Goal: Task Accomplishment & Management: Complete application form

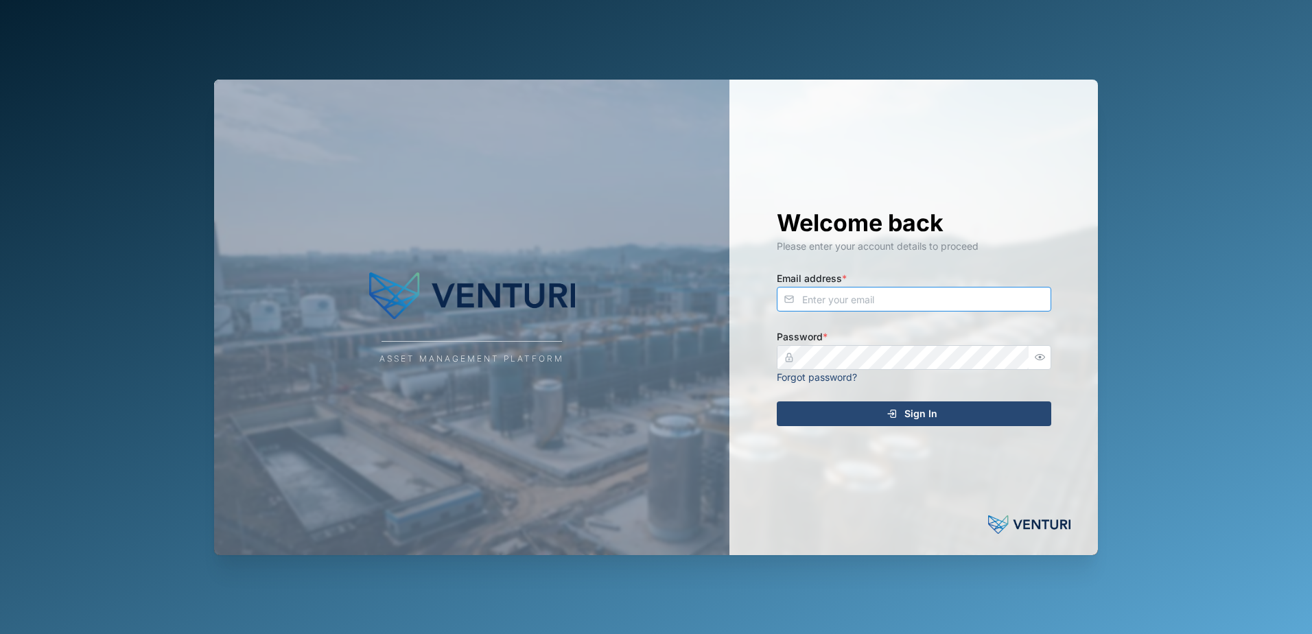
type input "[EMAIL_ADDRESS][DOMAIN_NAME]"
click at [928, 417] on span "Sign In" at bounding box center [921, 413] width 33 height 23
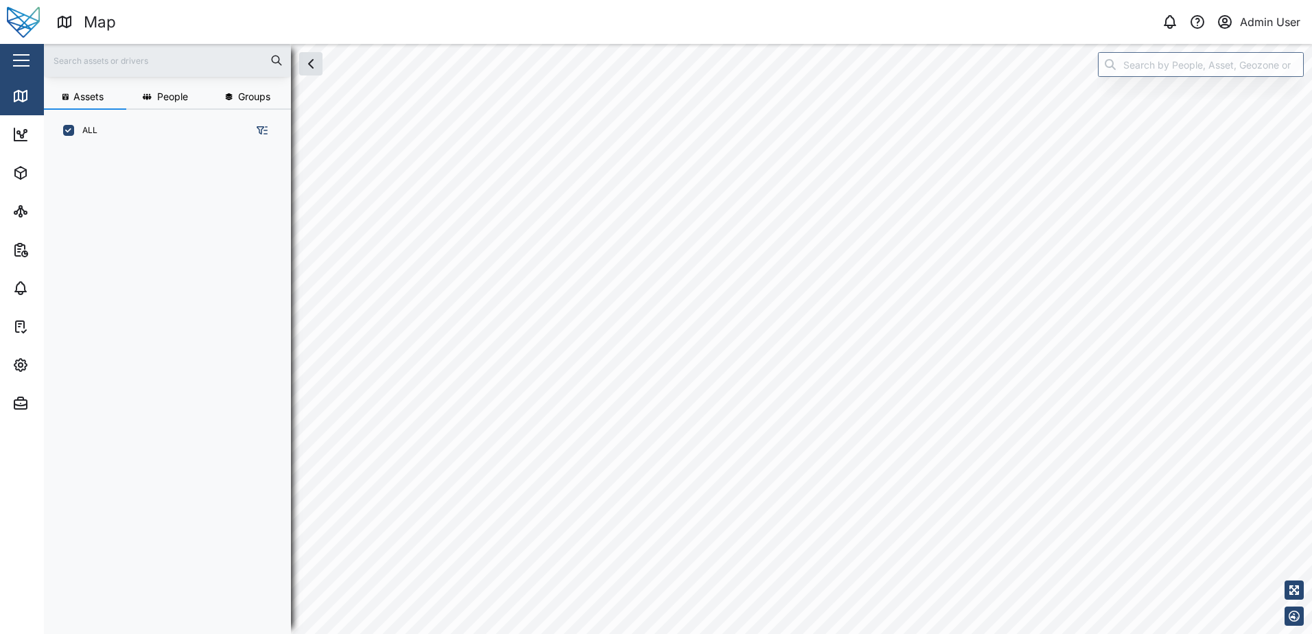
scroll to position [466, 215]
click at [25, 364] on icon "button" at bounding box center [20, 365] width 12 height 12
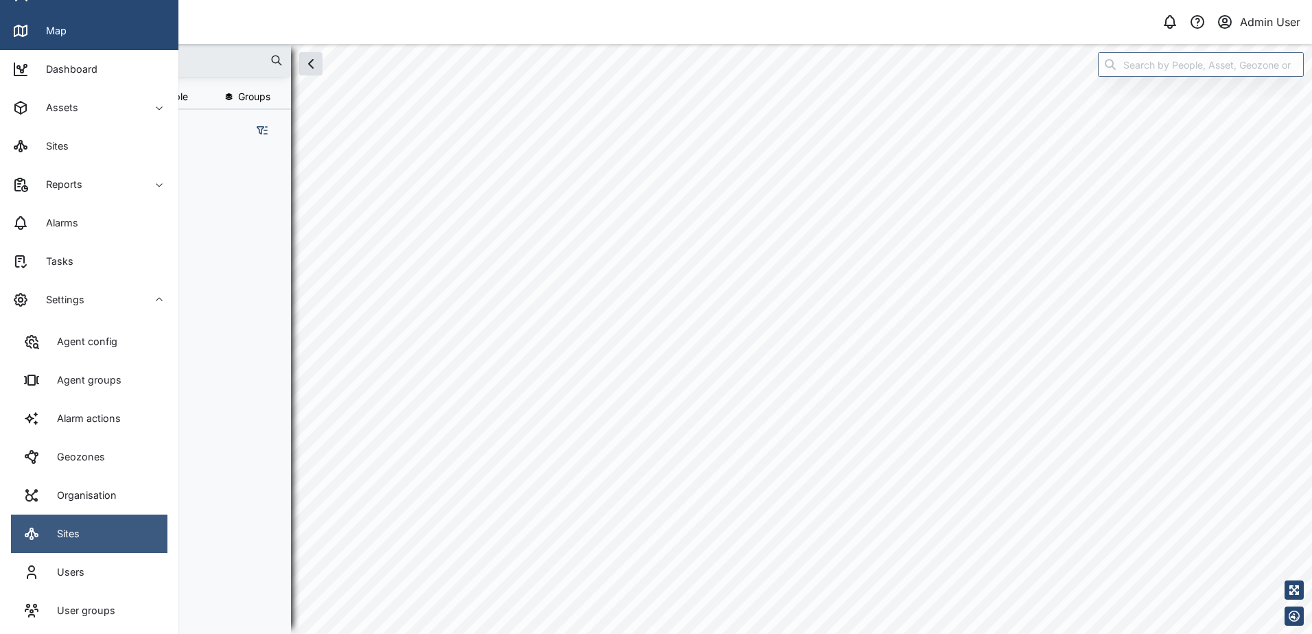
scroll to position [110, 0]
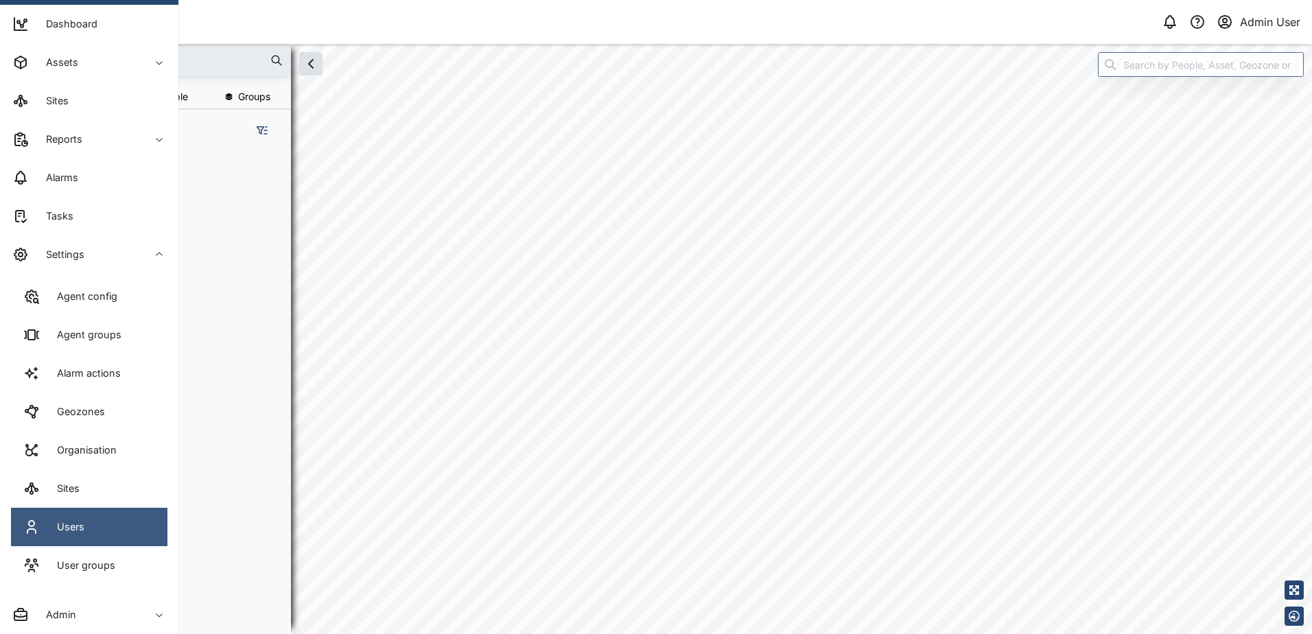
click at [80, 518] on link "Users" at bounding box center [89, 527] width 156 height 38
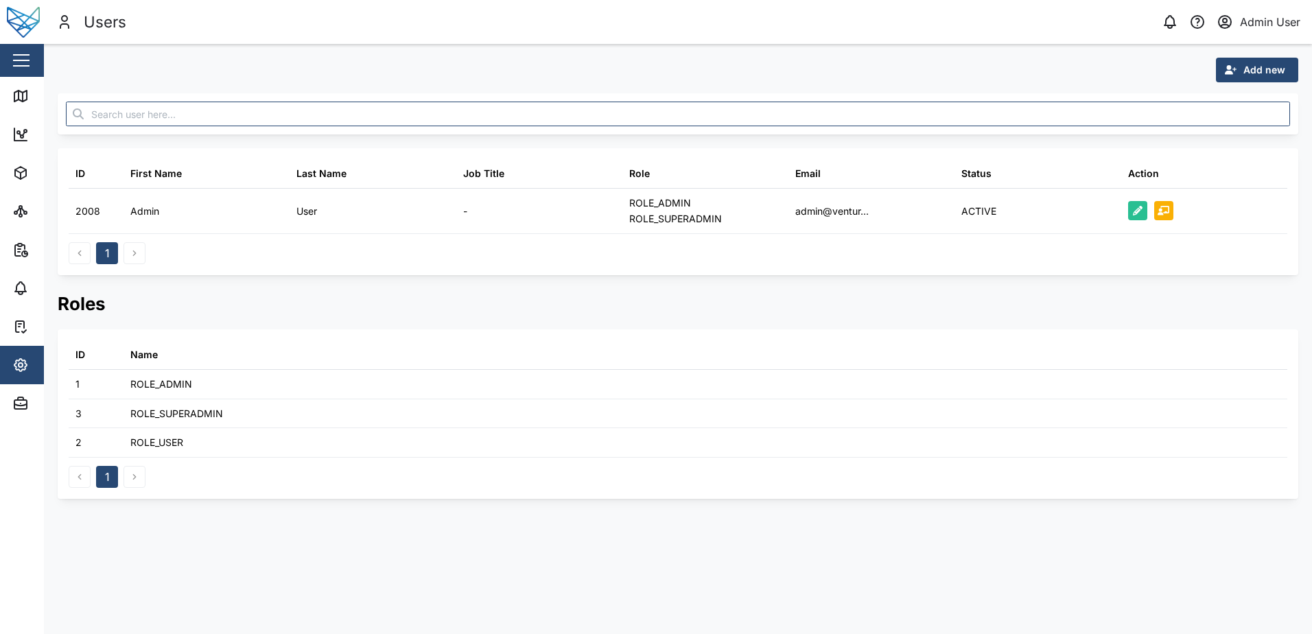
click at [1245, 67] on span "Add new" at bounding box center [1265, 69] width 42 height 23
click at [1234, 128] on div "Platform User" at bounding box center [1247, 131] width 80 height 11
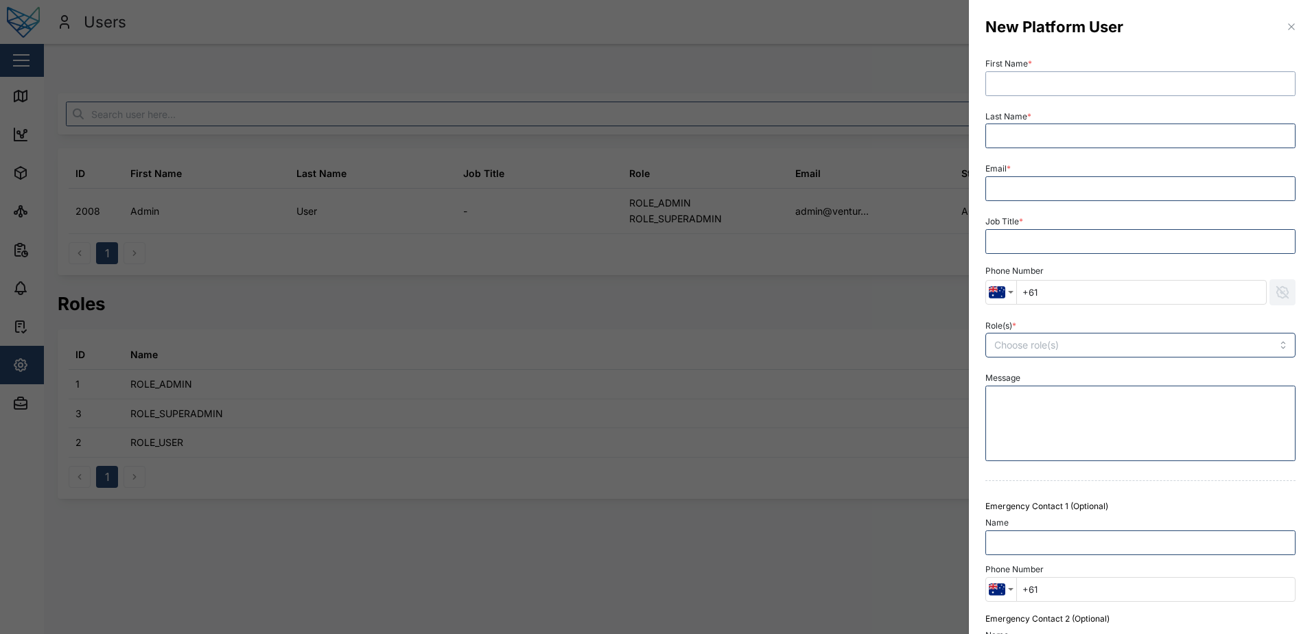
click at [1082, 84] on input "First Name *" at bounding box center [1141, 83] width 310 height 25
type input "Declan"
paste input "[PERSON_NAME]"
type input "[PERSON_NAME]"
click at [1034, 188] on input "Email *" at bounding box center [1141, 188] width 310 height 25
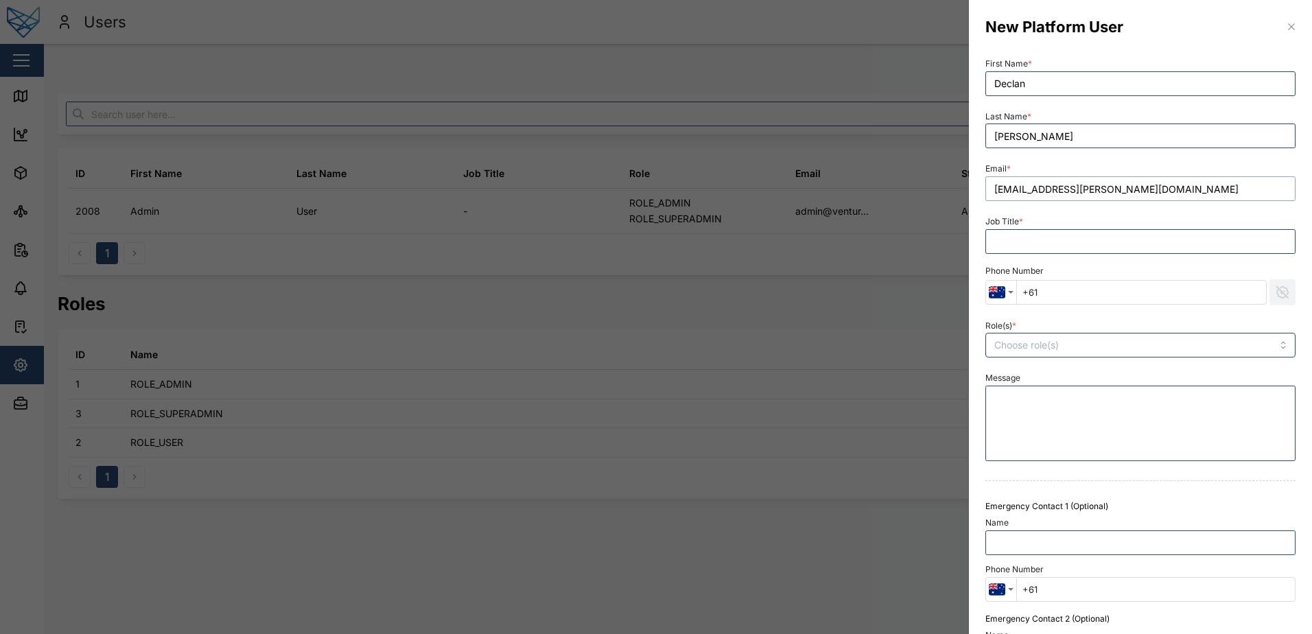
type input "[EMAIL_ADDRESS][PERSON_NAME][DOMAIN_NAME]"
type input "Admin"
click at [1108, 345] on input "Role(s) *" at bounding box center [1112, 345] width 237 height 11
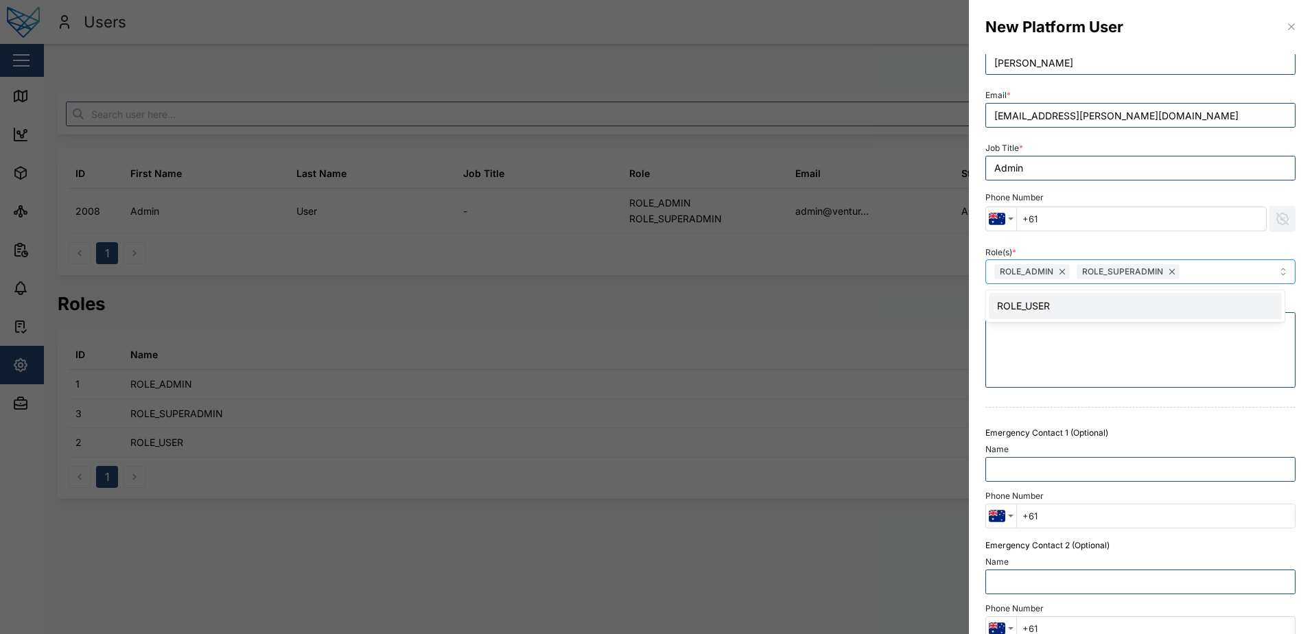
scroll to position [137, 0]
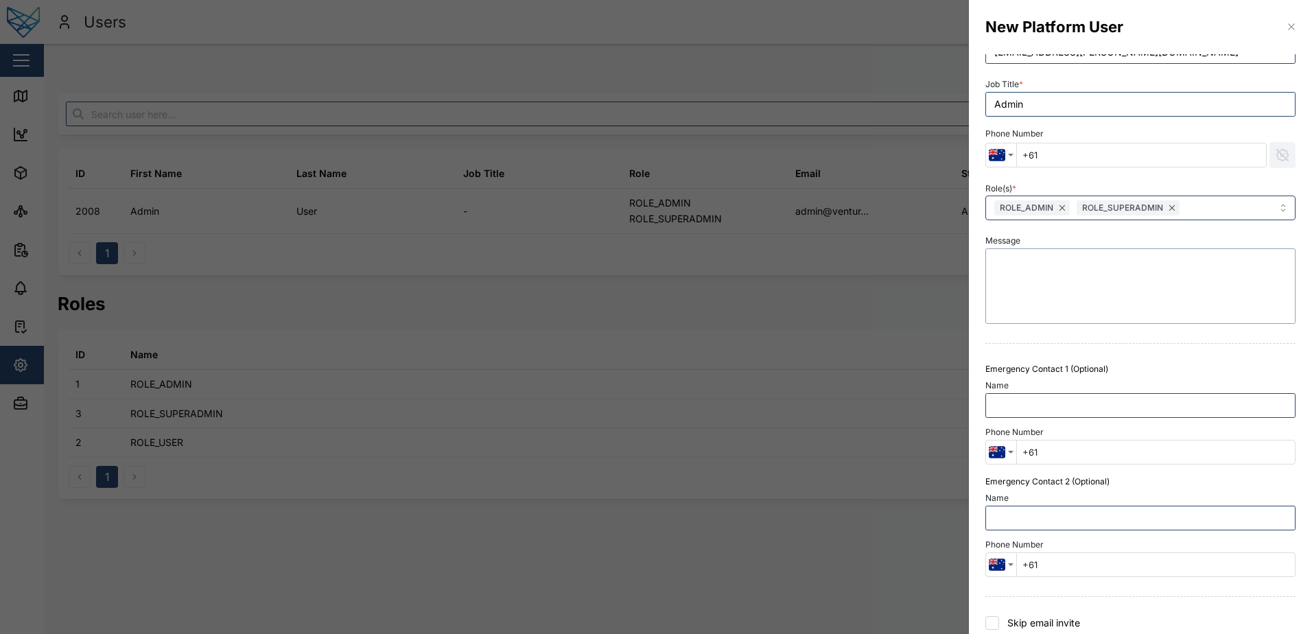
click at [1069, 299] on textarea "Message" at bounding box center [1141, 285] width 310 height 75
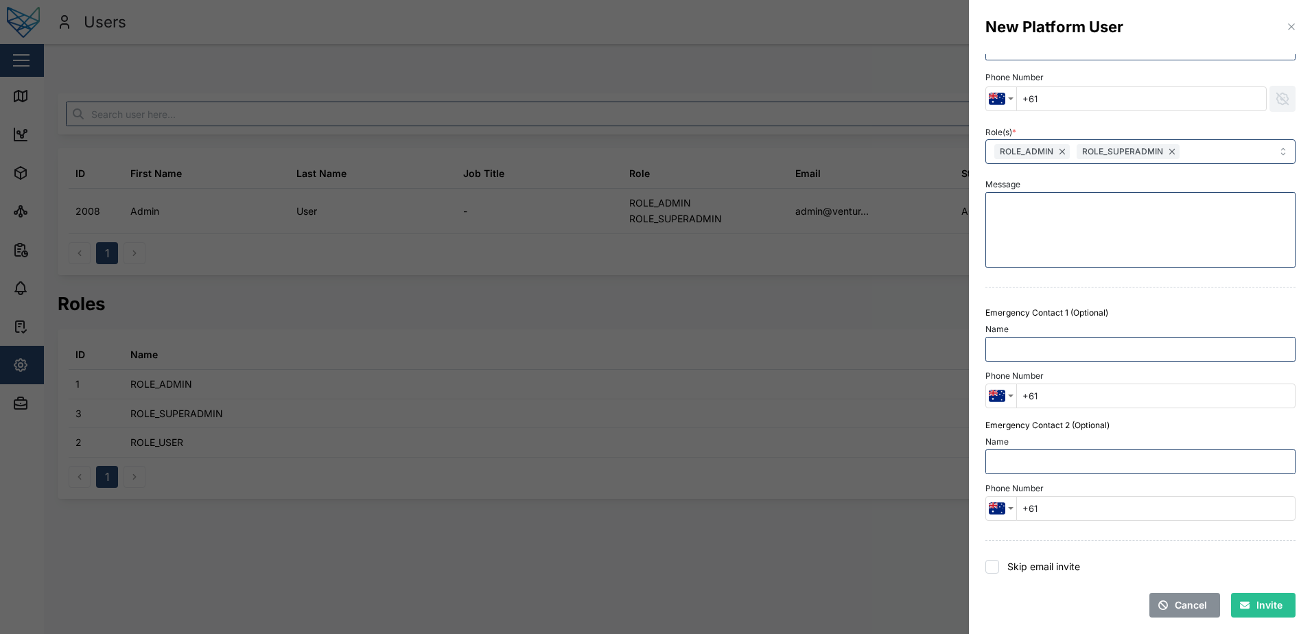
click at [1257, 601] on span "Invite" at bounding box center [1270, 605] width 26 height 23
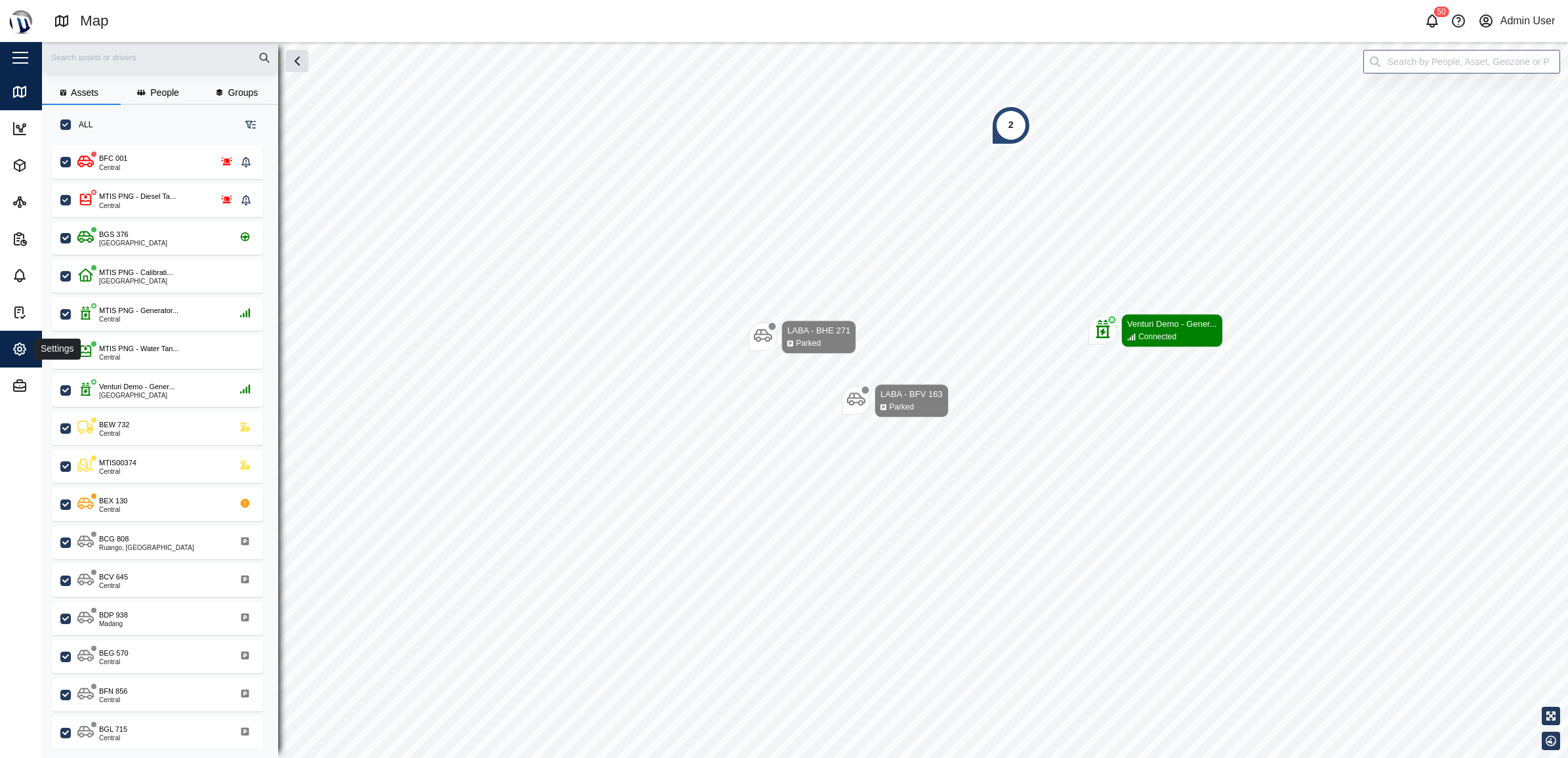
click at [16, 352] on icon "button" at bounding box center [19, 349] width 15 height 15
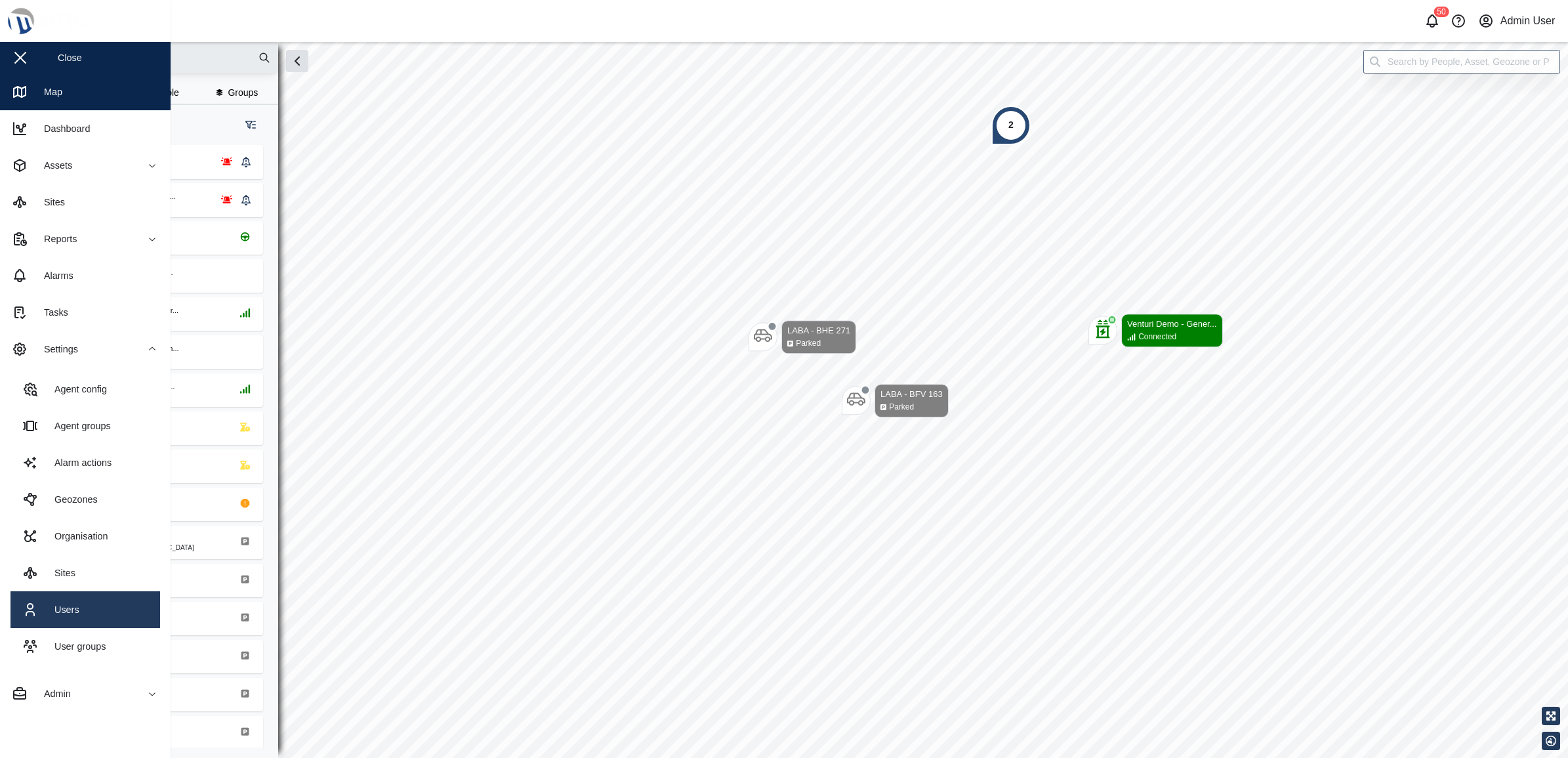
click at [66, 597] on link "Users" at bounding box center [85, 609] width 149 height 36
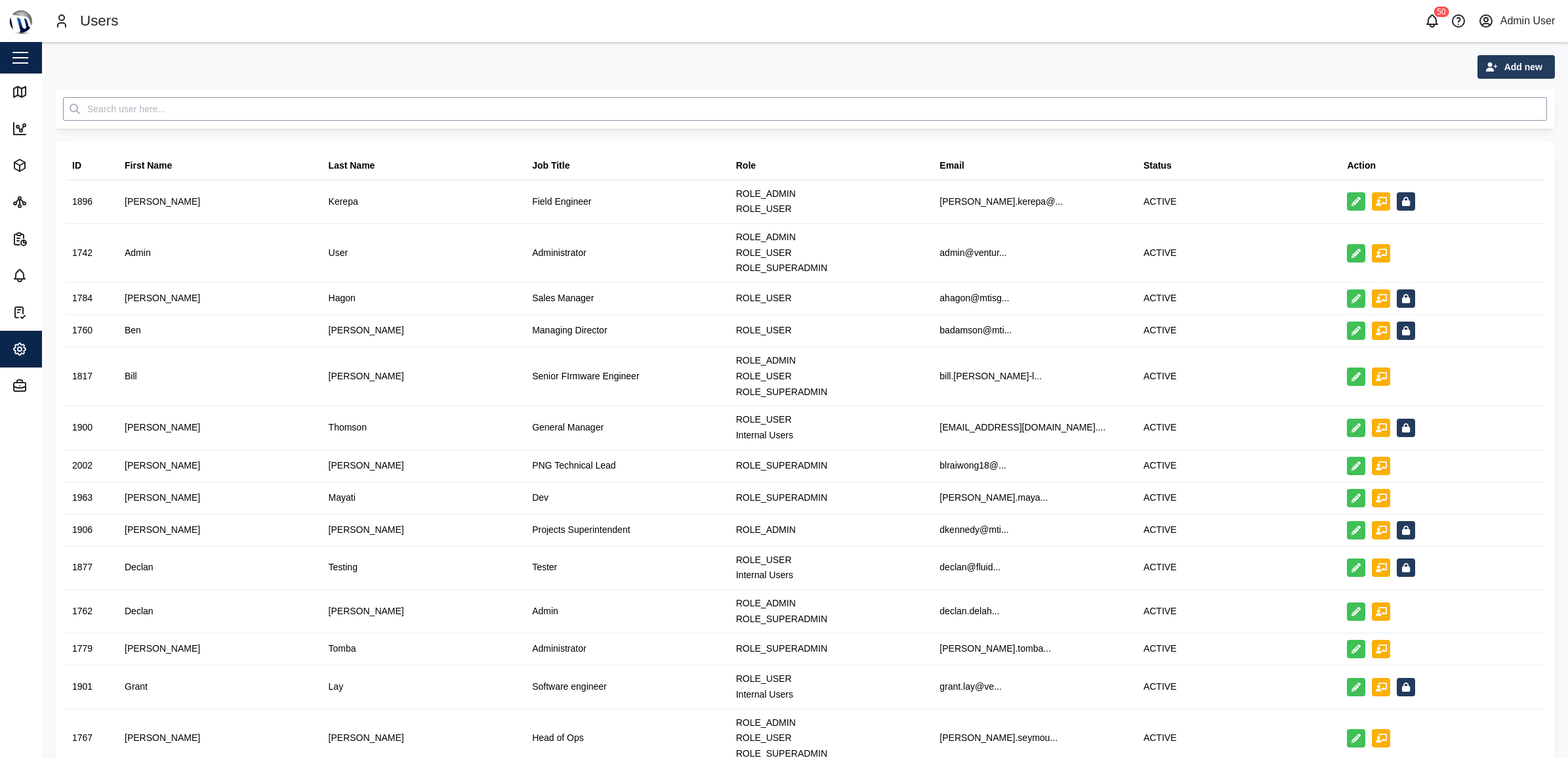
click at [185, 112] on input "text" at bounding box center [805, 109] width 1484 height 24
type input "Declan"
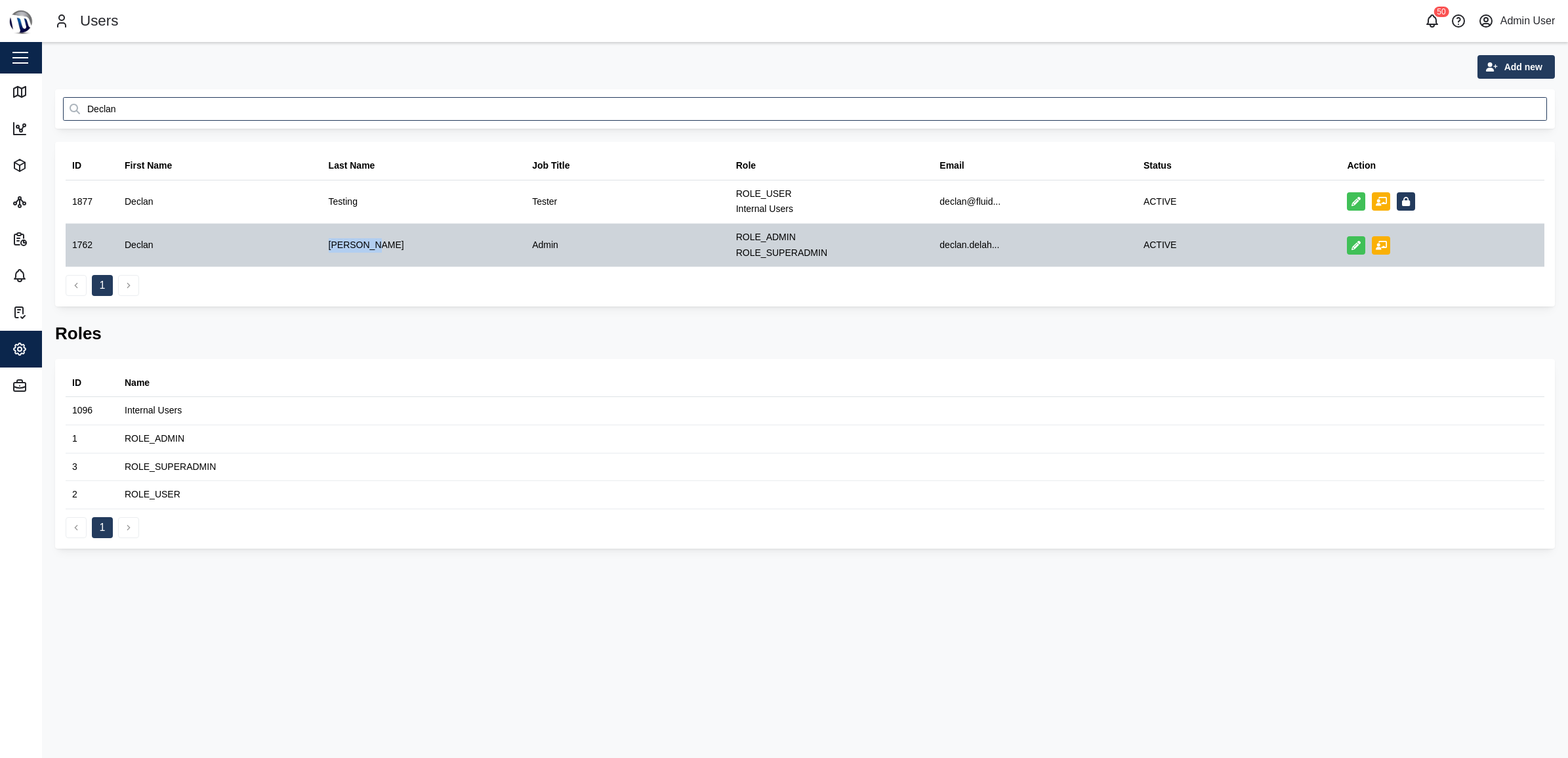
drag, startPoint x: 326, startPoint y: 250, endPoint x: 381, endPoint y: 230, distance: 58.5
click at [375, 249] on div "[PERSON_NAME]" at bounding box center [424, 245] width 204 height 43
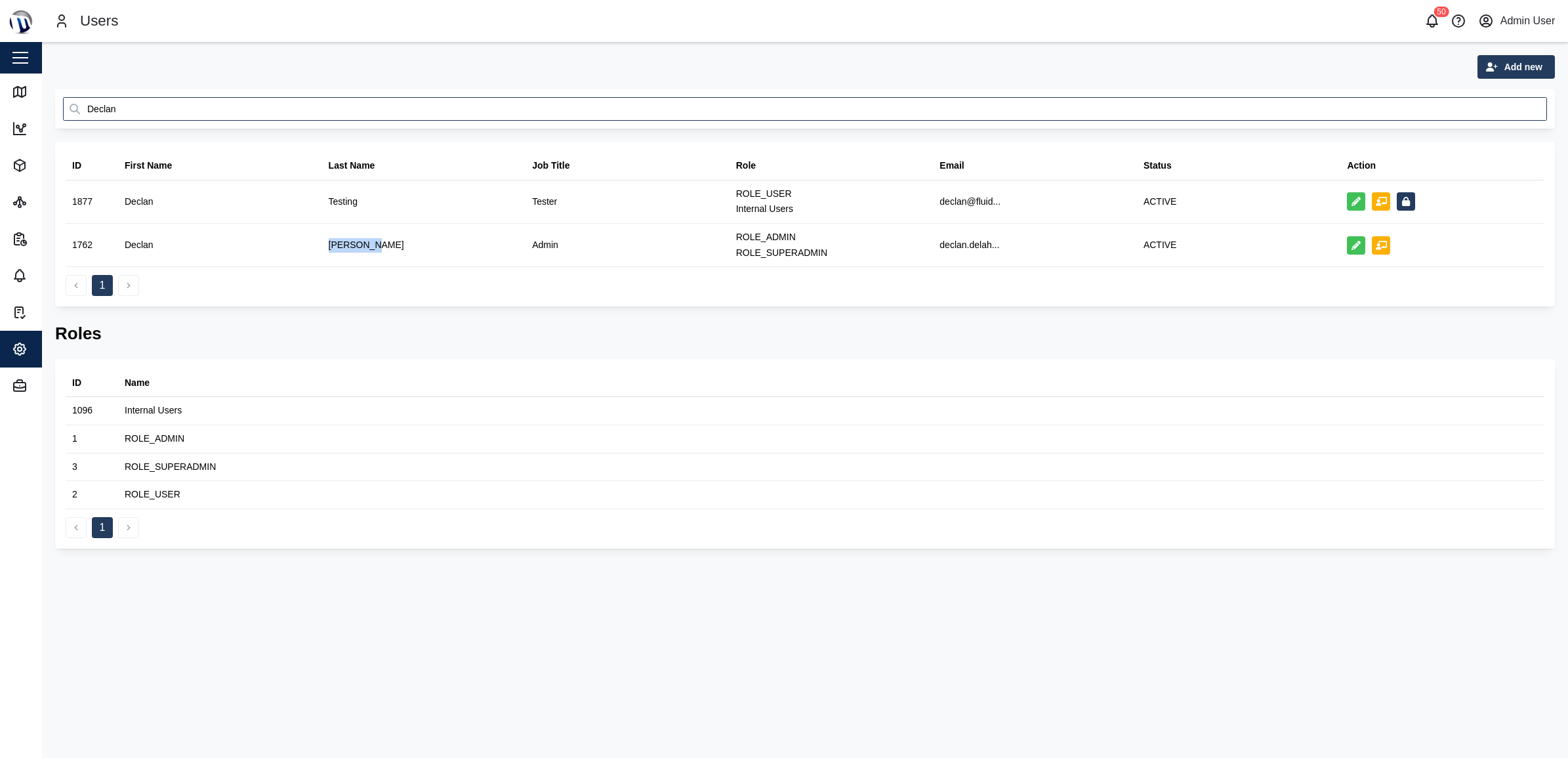
copy div "[PERSON_NAME]"
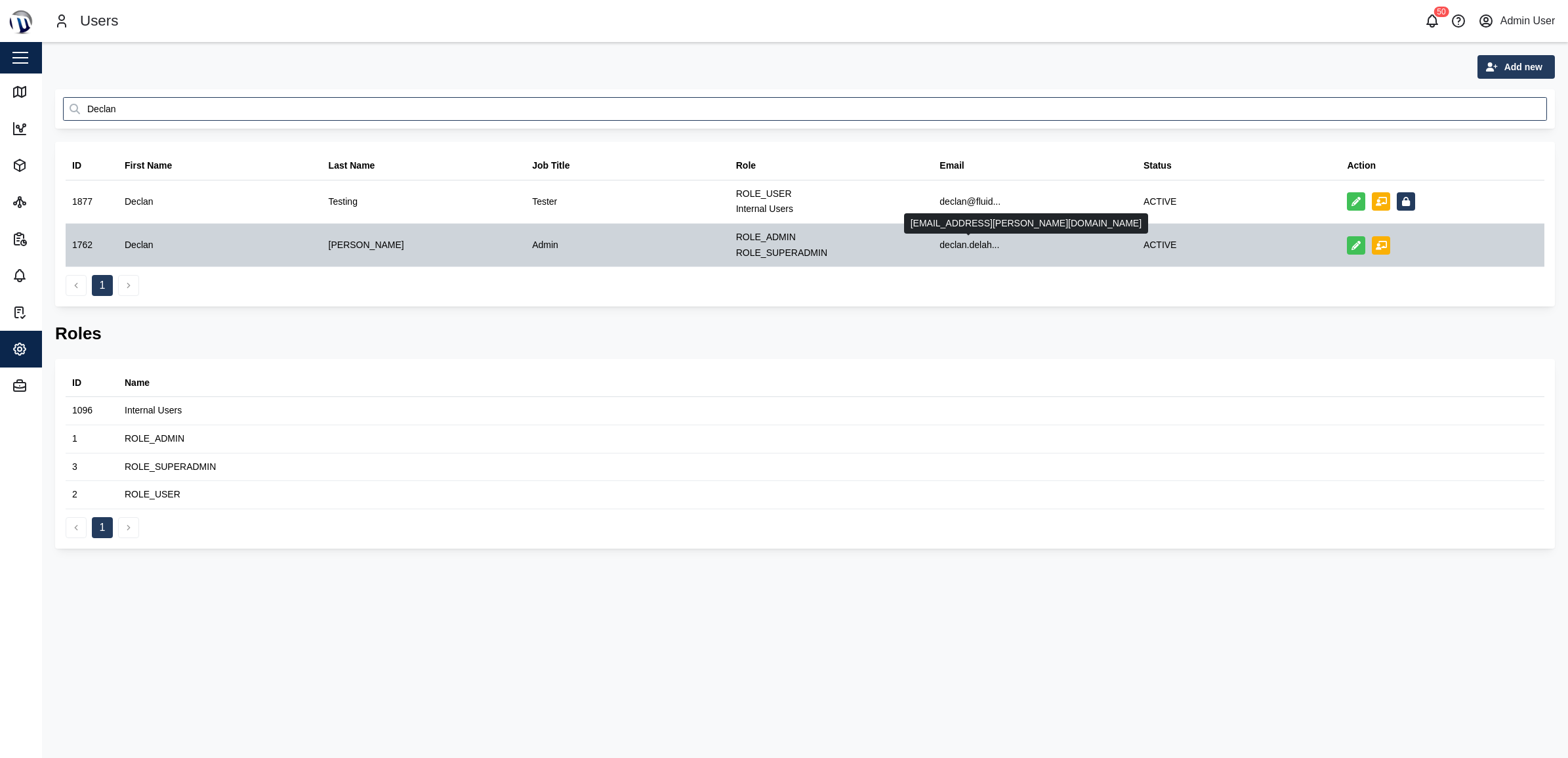
drag, startPoint x: 961, startPoint y: 245, endPoint x: 946, endPoint y: 245, distance: 15.0
click at [946, 245] on div "declan.delah..." at bounding box center [969, 245] width 59 height 14
drag, startPoint x: 946, startPoint y: 245, endPoint x: 943, endPoint y: 251, distance: 6.7
click at [943, 251] on div "declan.delah..." at bounding box center [969, 245] width 59 height 14
